Goal: Book appointment/travel/reservation

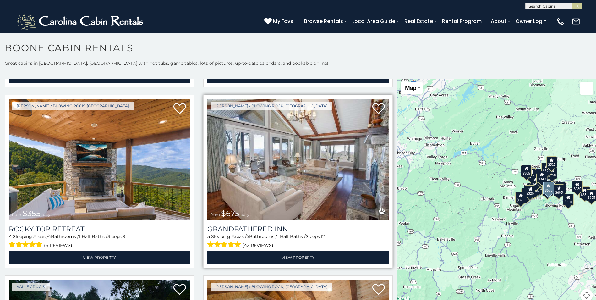
scroll to position [377, 0]
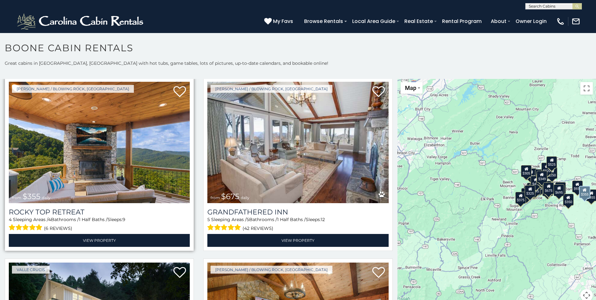
click at [80, 159] on img at bounding box center [99, 142] width 181 height 121
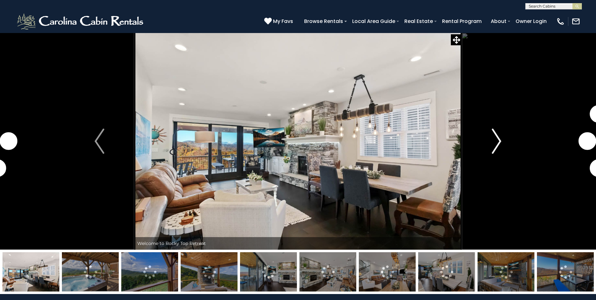
click at [495, 149] on img "Next" at bounding box center [495, 140] width 9 height 25
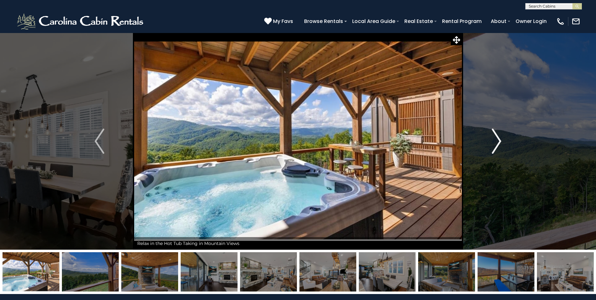
click at [497, 146] on img "Next" at bounding box center [495, 140] width 9 height 25
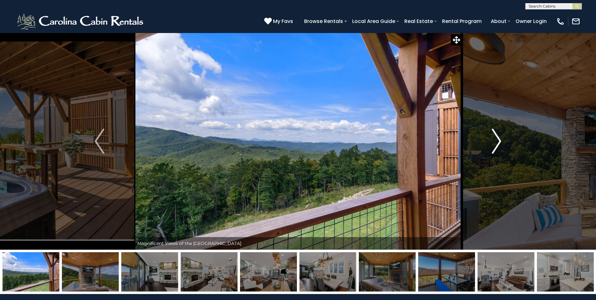
click at [497, 146] on img "Next" at bounding box center [495, 140] width 9 height 25
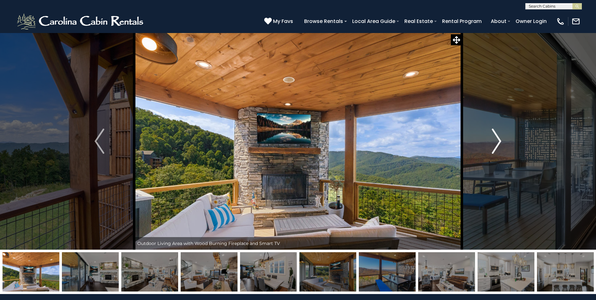
click at [497, 146] on img "Next" at bounding box center [495, 140] width 9 height 25
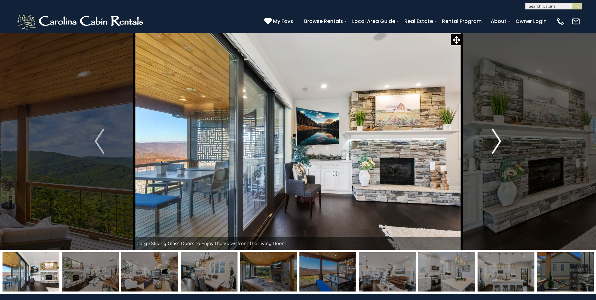
click at [497, 146] on img "Next" at bounding box center [495, 140] width 9 height 25
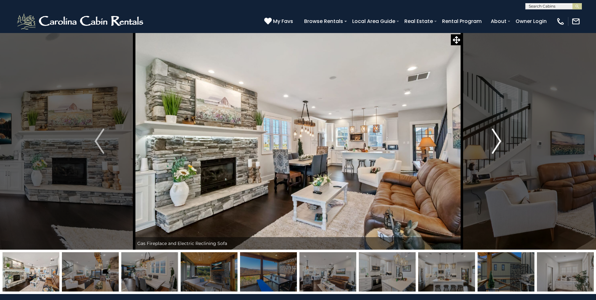
click at [497, 146] on img "Next" at bounding box center [495, 140] width 9 height 25
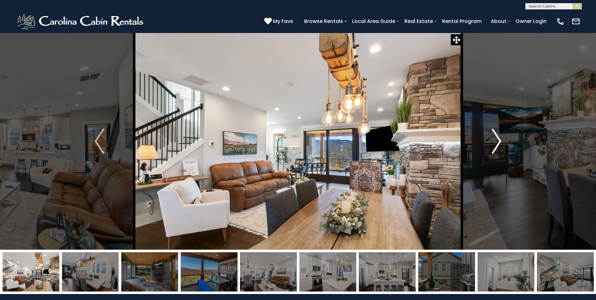
click at [497, 146] on img "Next" at bounding box center [495, 140] width 9 height 25
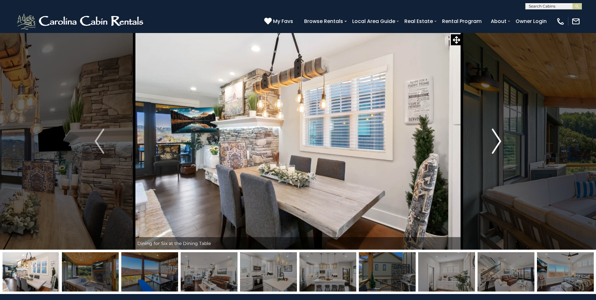
click at [497, 146] on img "Next" at bounding box center [495, 140] width 9 height 25
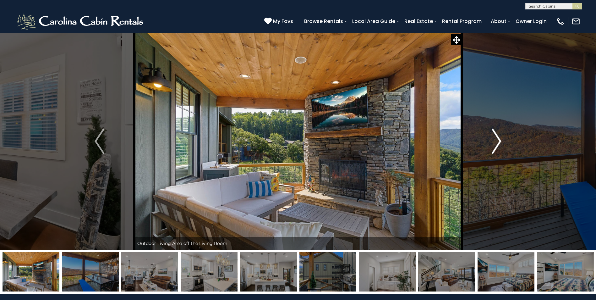
click at [497, 146] on img "Next" at bounding box center [495, 140] width 9 height 25
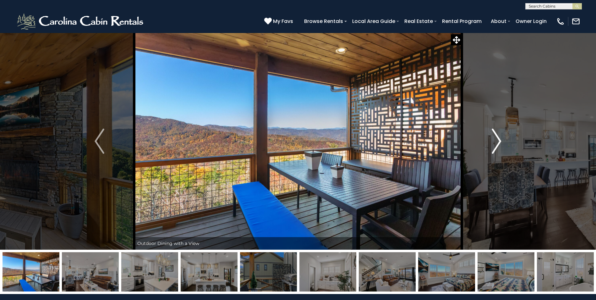
click at [497, 146] on img "Next" at bounding box center [495, 140] width 9 height 25
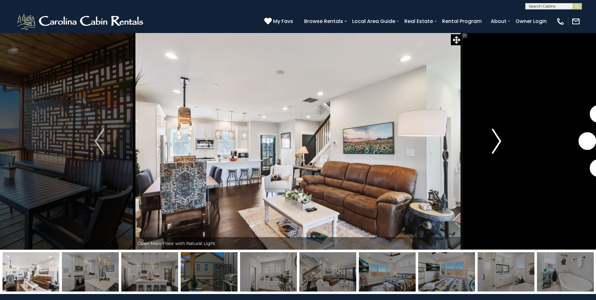
click at [497, 146] on img "Next" at bounding box center [495, 140] width 9 height 25
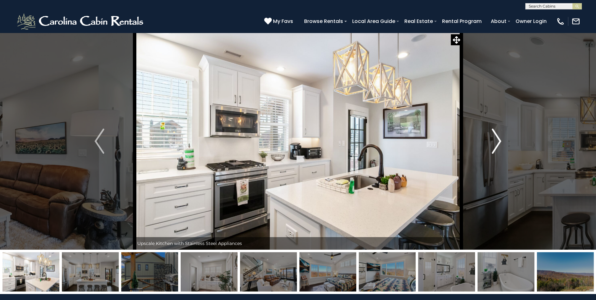
click at [497, 146] on img "Next" at bounding box center [495, 140] width 9 height 25
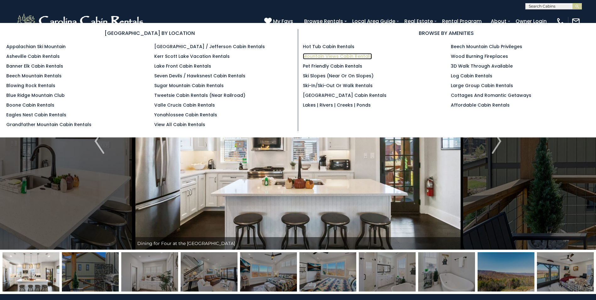
click at [328, 56] on link "Mountain Views Cabin Rentals" at bounding box center [337, 56] width 69 height 6
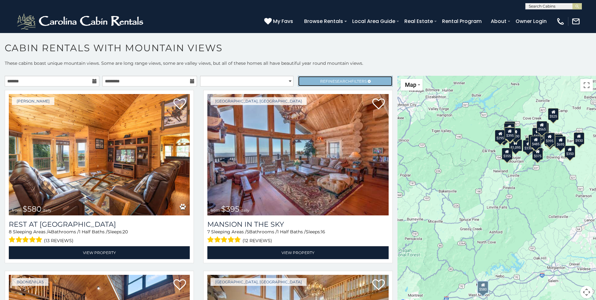
click at [335, 80] on span "Search" at bounding box center [343, 81] width 16 height 5
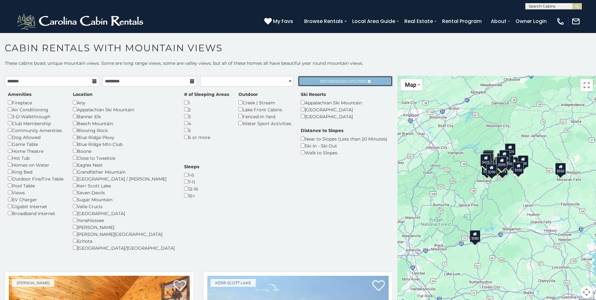
click at [341, 82] on span "Search" at bounding box center [343, 81] width 16 height 5
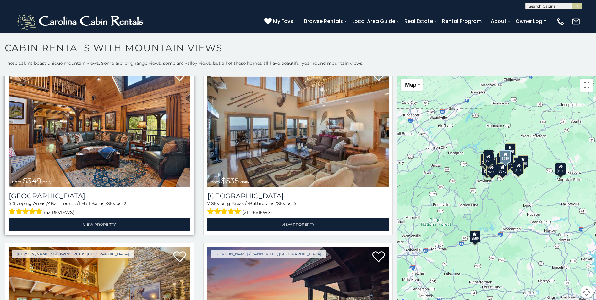
scroll to position [188, 0]
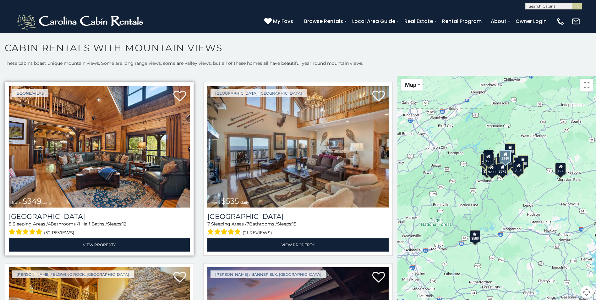
click at [93, 152] on img at bounding box center [99, 146] width 181 height 121
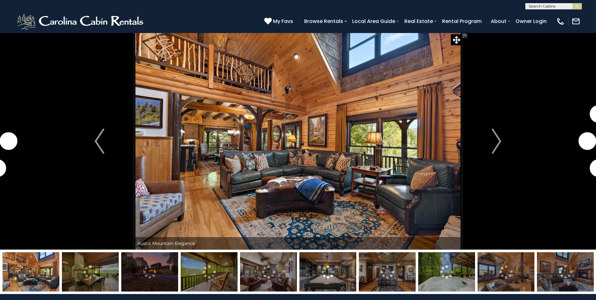
click at [92, 272] on img at bounding box center [90, 271] width 57 height 39
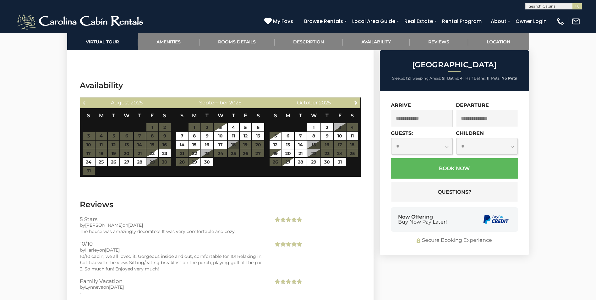
scroll to position [1476, 0]
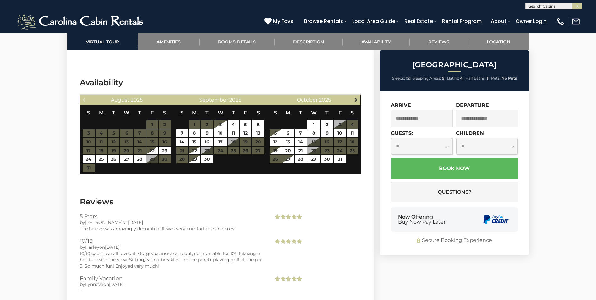
click at [355, 97] on span "Next" at bounding box center [355, 99] width 5 height 5
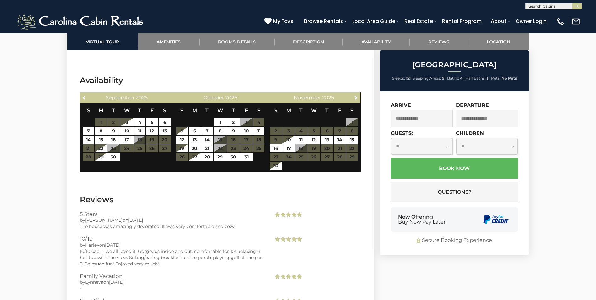
scroll to position [1444, 0]
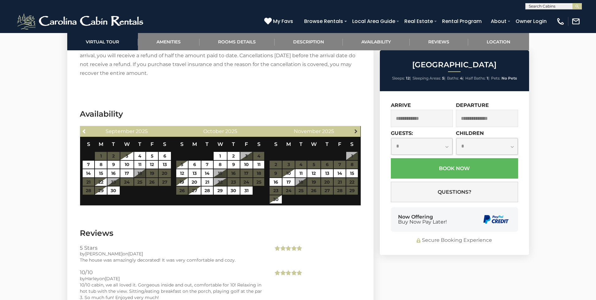
click at [356, 128] on span "Next" at bounding box center [355, 130] width 5 height 5
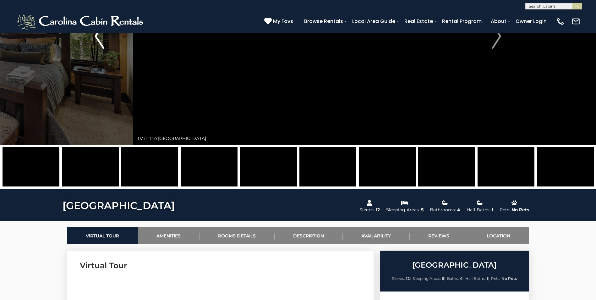
scroll to position [0, 0]
